Goal: Check status: Check status

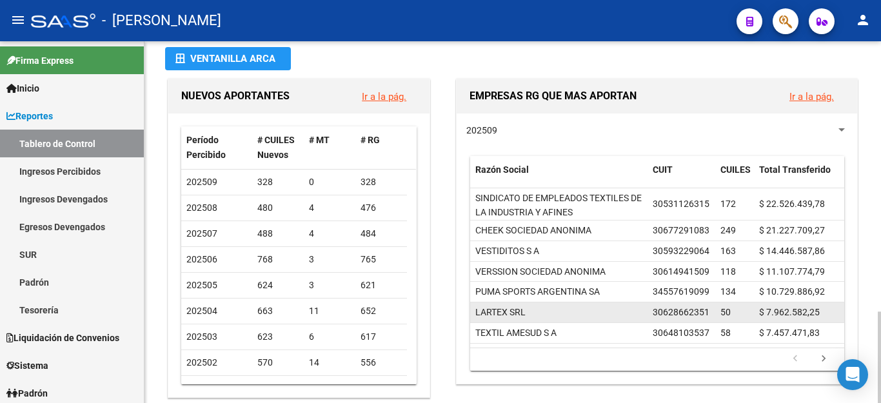
scroll to position [65, 0]
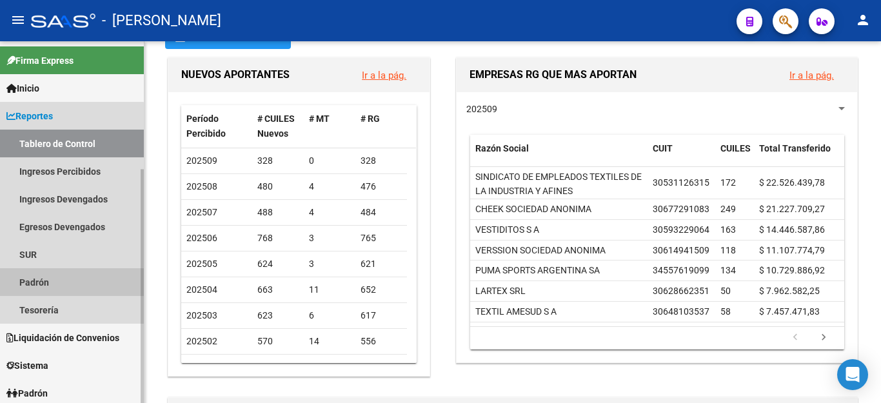
click at [48, 282] on link "Padrón" at bounding box center [72, 282] width 144 height 28
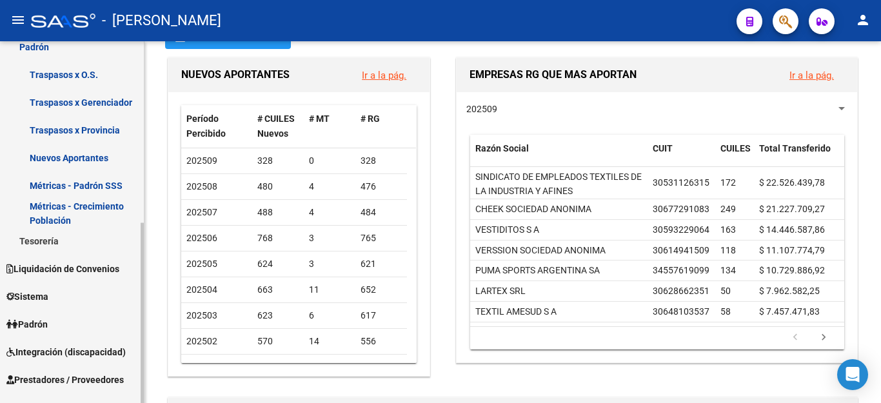
scroll to position [258, 0]
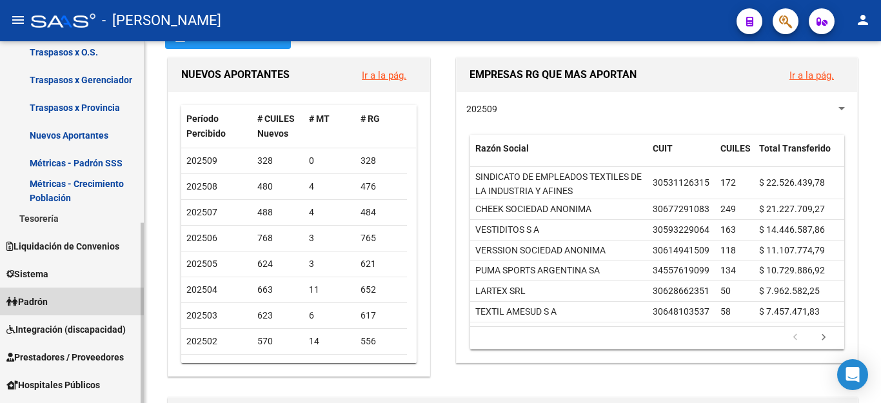
click at [54, 303] on link "Padrón" at bounding box center [72, 302] width 144 height 28
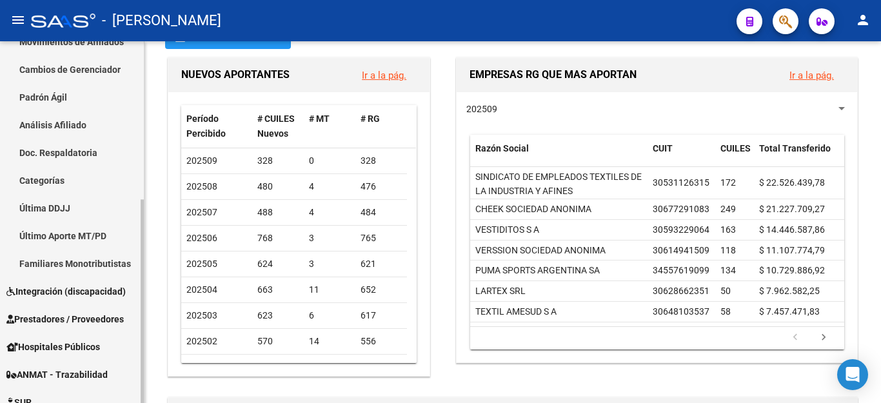
scroll to position [88, 0]
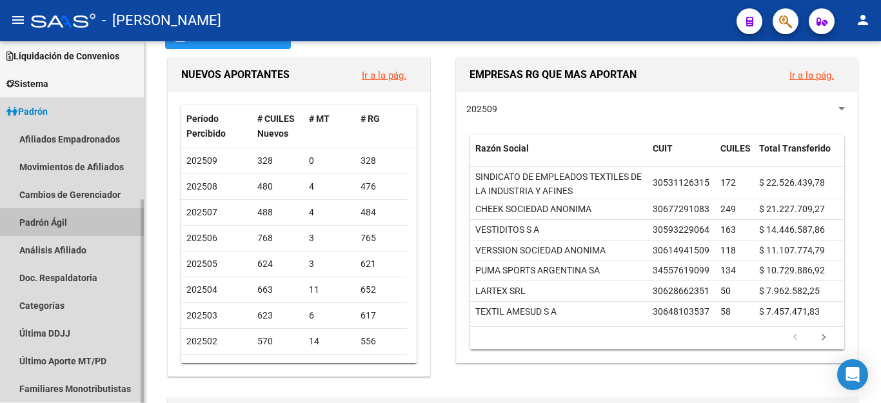
click at [53, 224] on link "Padrón Ágil" at bounding box center [72, 222] width 144 height 28
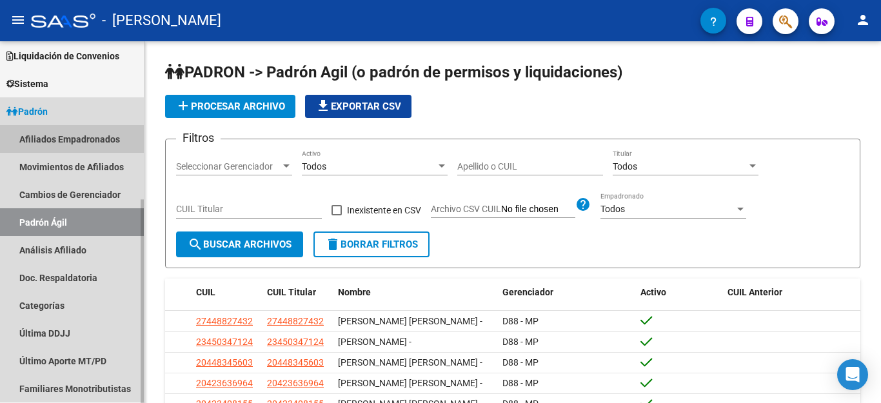
click at [39, 134] on link "Afiliados Empadronados" at bounding box center [72, 139] width 144 height 28
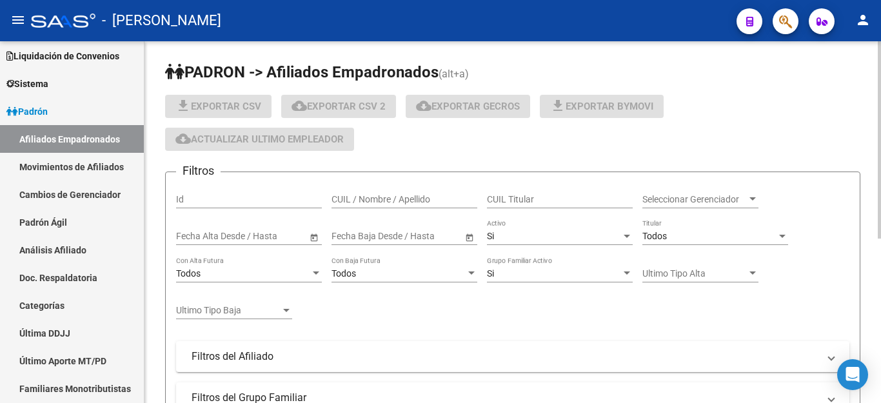
click at [369, 194] on input "CUIL / Nombre / Apellido" at bounding box center [405, 199] width 146 height 11
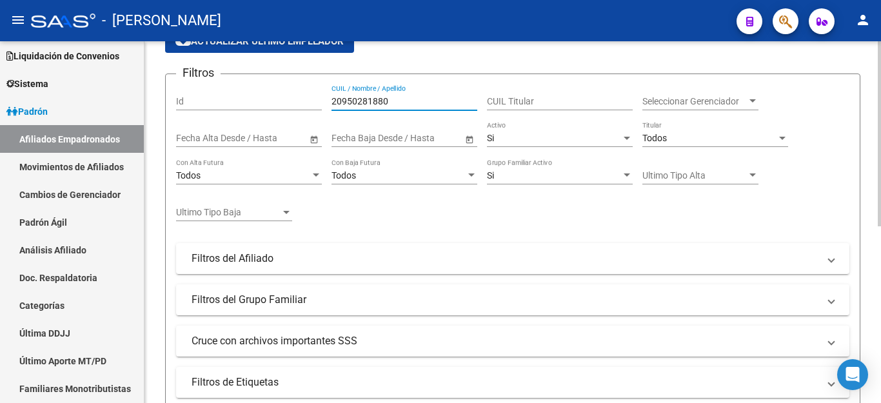
scroll to position [65, 0]
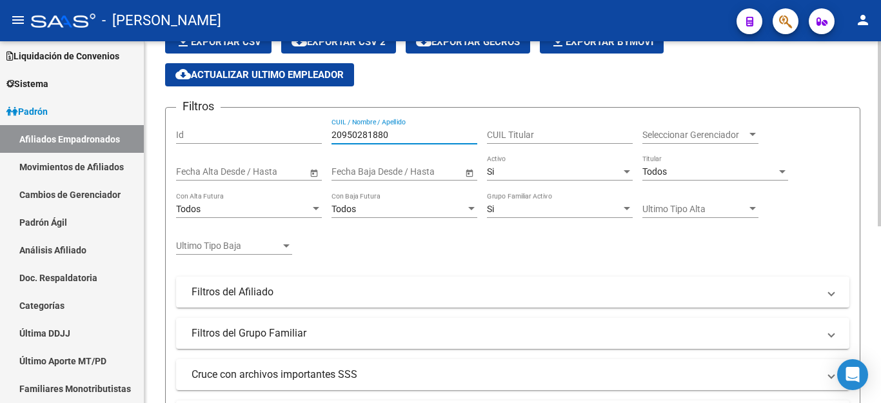
drag, startPoint x: 401, startPoint y: 139, endPoint x: 282, endPoint y: 137, distance: 118.7
click at [281, 137] on div "Filtros Id 20950281880 CUIL / Nombre / Apellido CUIL Titular Seleccionar Gerenc…" at bounding box center [513, 275] width 674 height 314
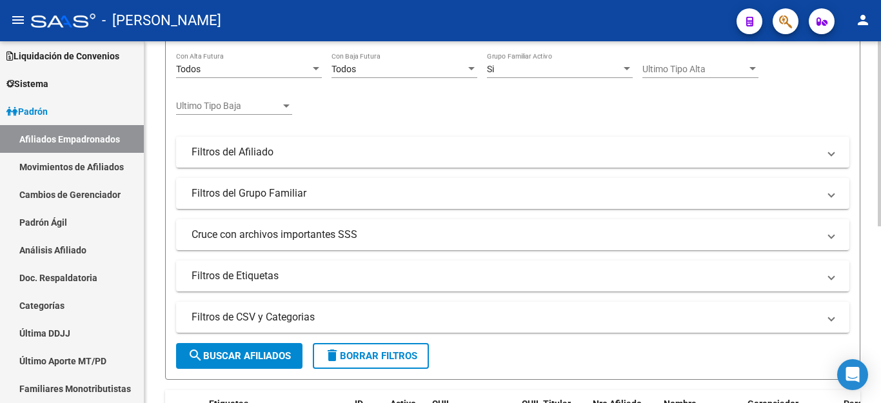
scroll to position [258, 0]
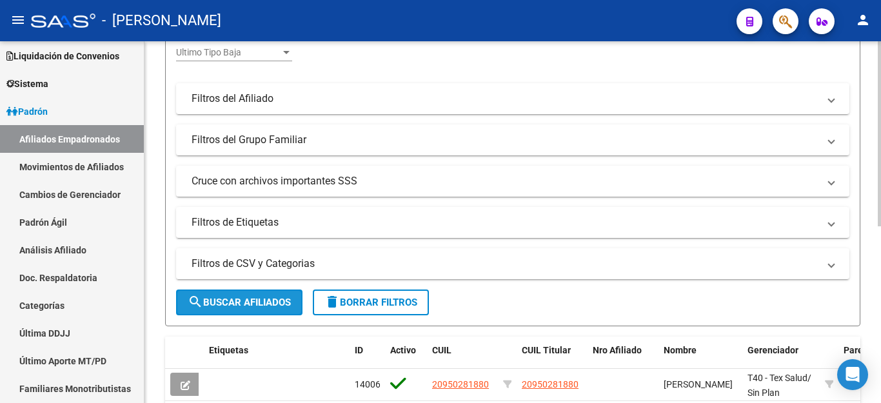
click at [243, 291] on button "search Buscar Afiliados" at bounding box center [239, 303] width 126 height 26
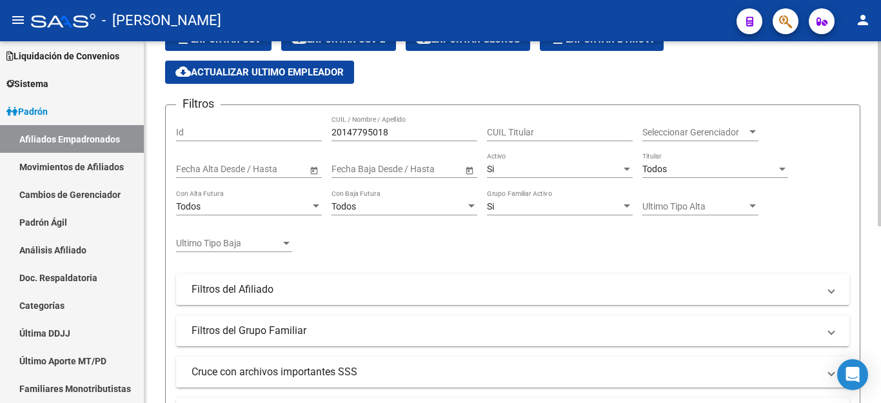
scroll to position [0, 0]
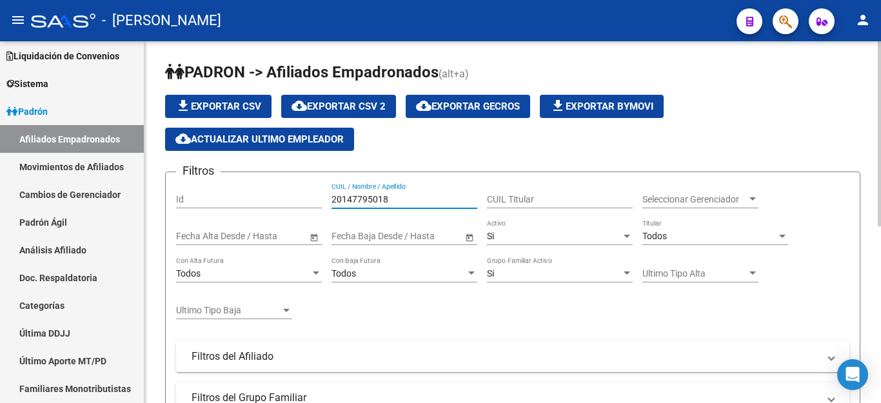
drag, startPoint x: 392, startPoint y: 199, endPoint x: 279, endPoint y: 192, distance: 113.1
click at [276, 192] on div "Filtros Id 20147795018 CUIL / Nombre / Apellido CUIL Titular Seleccionar Gerenc…" at bounding box center [513, 340] width 674 height 314
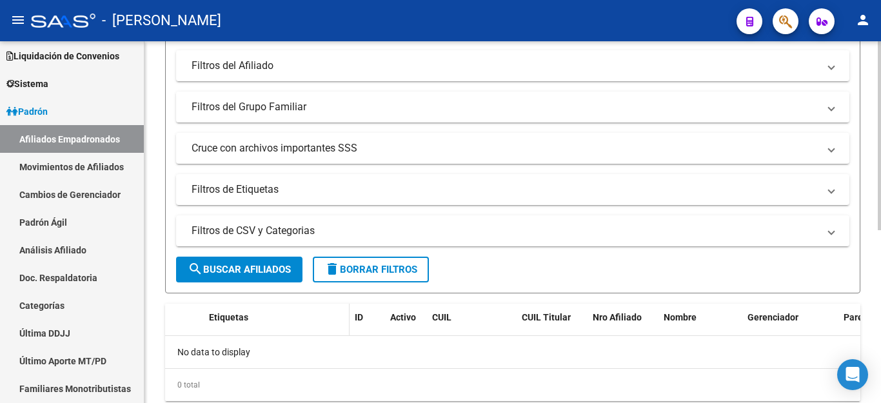
scroll to position [323, 0]
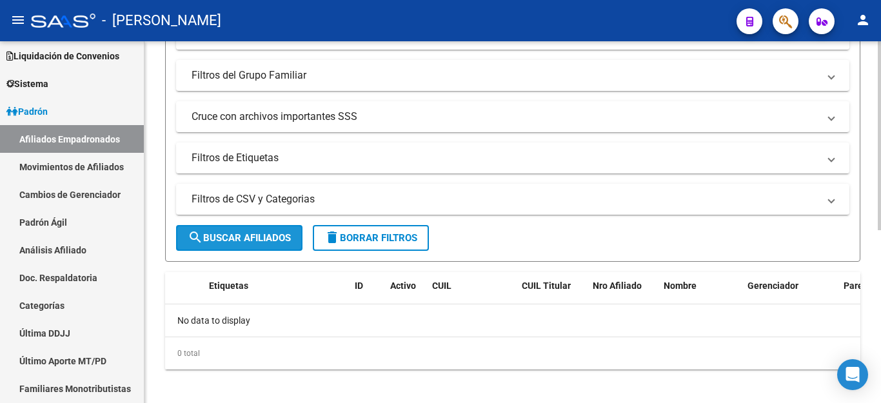
click at [238, 242] on span "search Buscar Afiliados" at bounding box center [239, 238] width 103 height 12
click at [240, 245] on button "search Buscar Afiliados" at bounding box center [239, 238] width 126 height 26
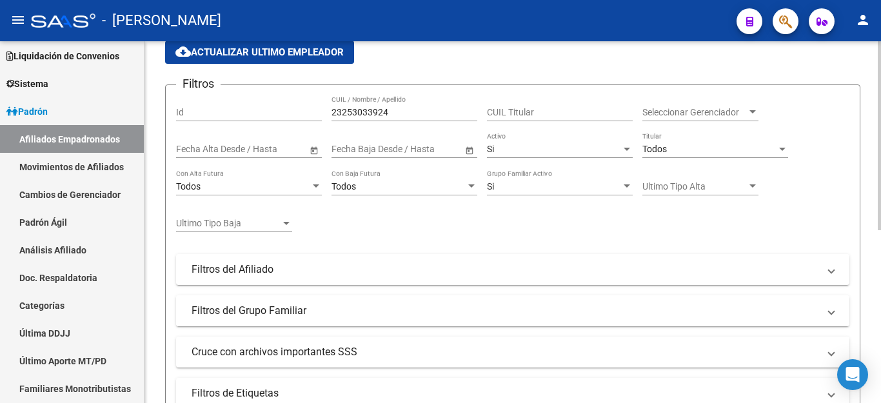
scroll to position [65, 0]
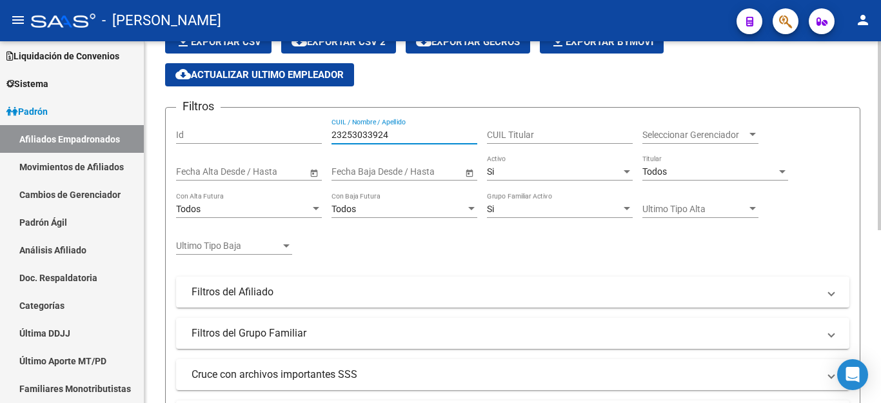
drag, startPoint x: 390, startPoint y: 137, endPoint x: 319, endPoint y: 130, distance: 70.7
click at [319, 130] on div "Filtros Id 23253033924 CUIL / Nombre / Apellido CUIL Titular Seleccionar Gerenc…" at bounding box center [513, 275] width 674 height 314
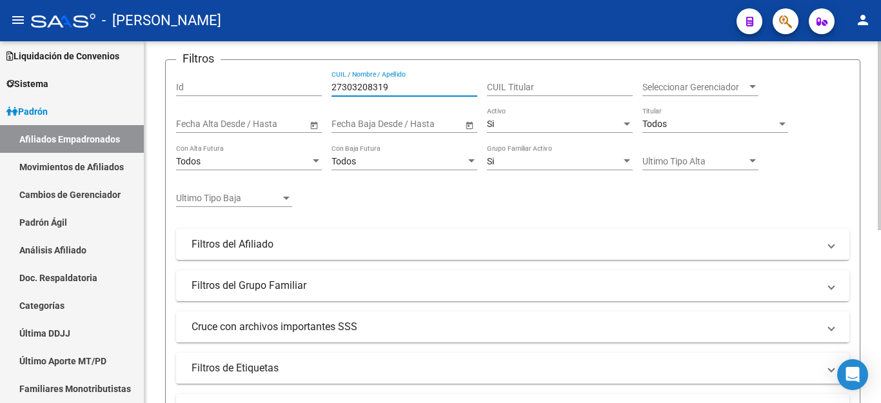
scroll to position [194, 0]
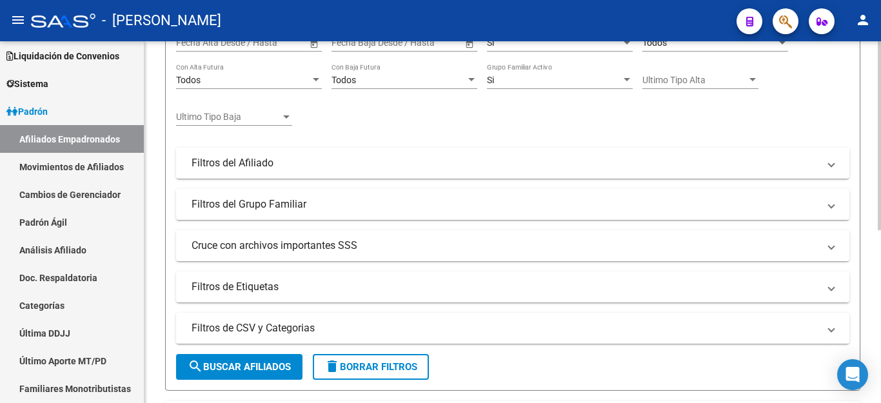
type input "27303208319"
click at [236, 359] on button "search Buscar Afiliados" at bounding box center [239, 367] width 126 height 26
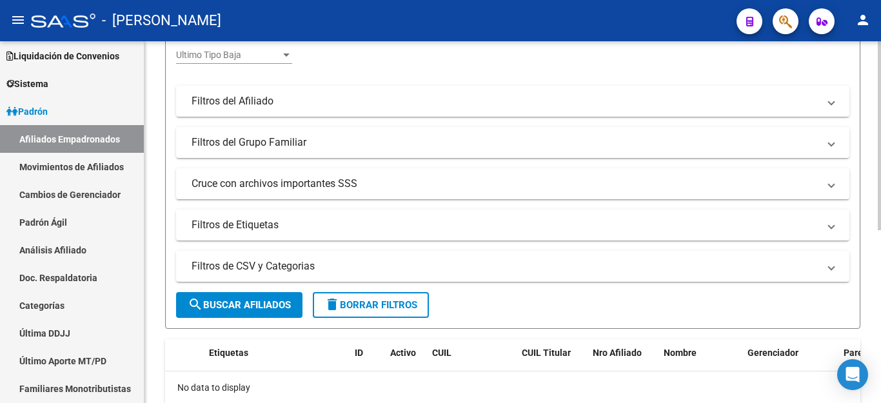
scroll to position [323, 0]
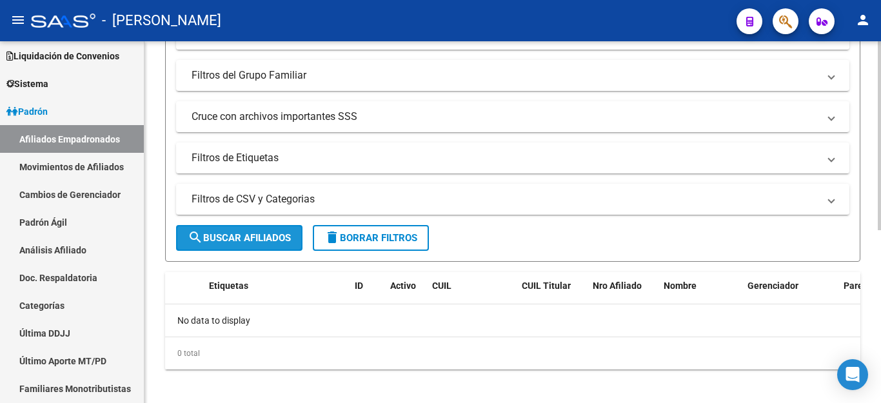
click at [232, 237] on span "search Buscar Afiliados" at bounding box center [239, 238] width 103 height 12
